Goal: Find specific page/section: Find specific page/section

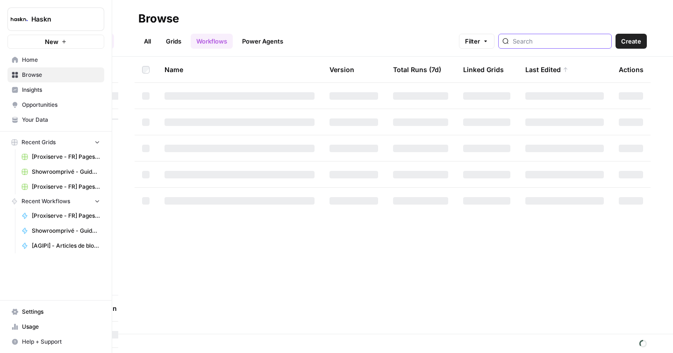
click at [551, 37] on input "search" at bounding box center [560, 40] width 95 height 9
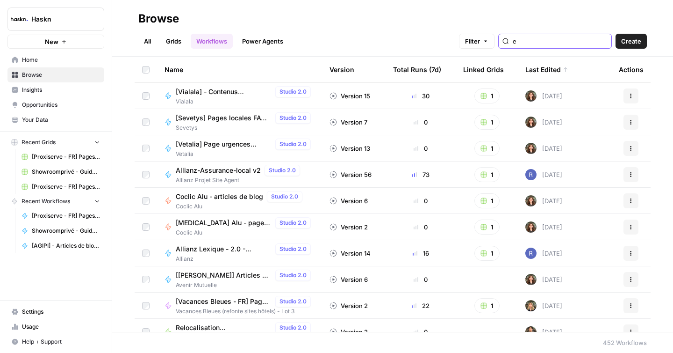
click at [564, 42] on input "e" at bounding box center [560, 40] width 95 height 9
type input "e"
click at [151, 42] on link "All" at bounding box center [147, 41] width 18 height 15
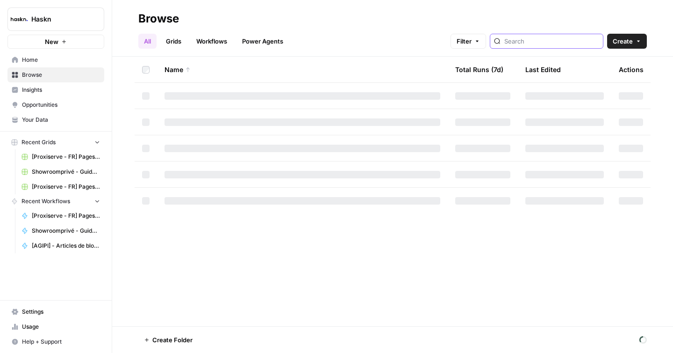
click at [556, 40] on input "search" at bounding box center [551, 40] width 95 height 9
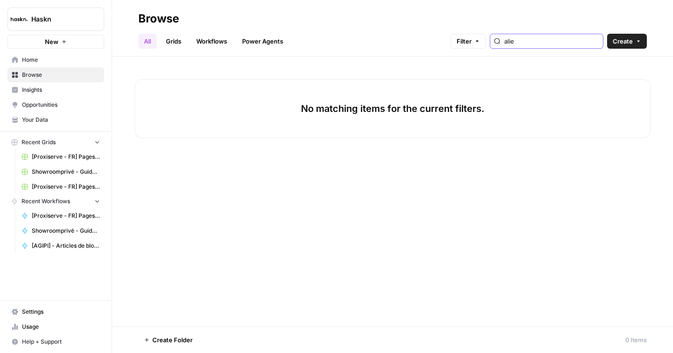
click at [553, 39] on input "alie" at bounding box center [551, 40] width 95 height 9
drag, startPoint x: 548, startPoint y: 42, endPoint x: 511, endPoint y: 43, distance: 36.5
click at [0, 0] on div "Filter alie" at bounding box center [0, 0] width 0 height 0
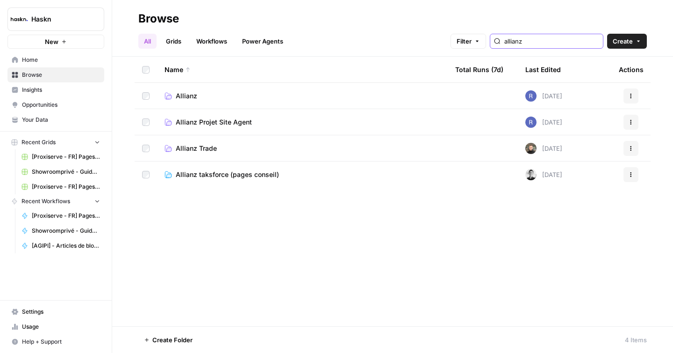
type input "allianz"
click at [207, 144] on span "Allianz Trade" at bounding box center [196, 148] width 41 height 9
